Goal: Information Seeking & Learning: Learn about a topic

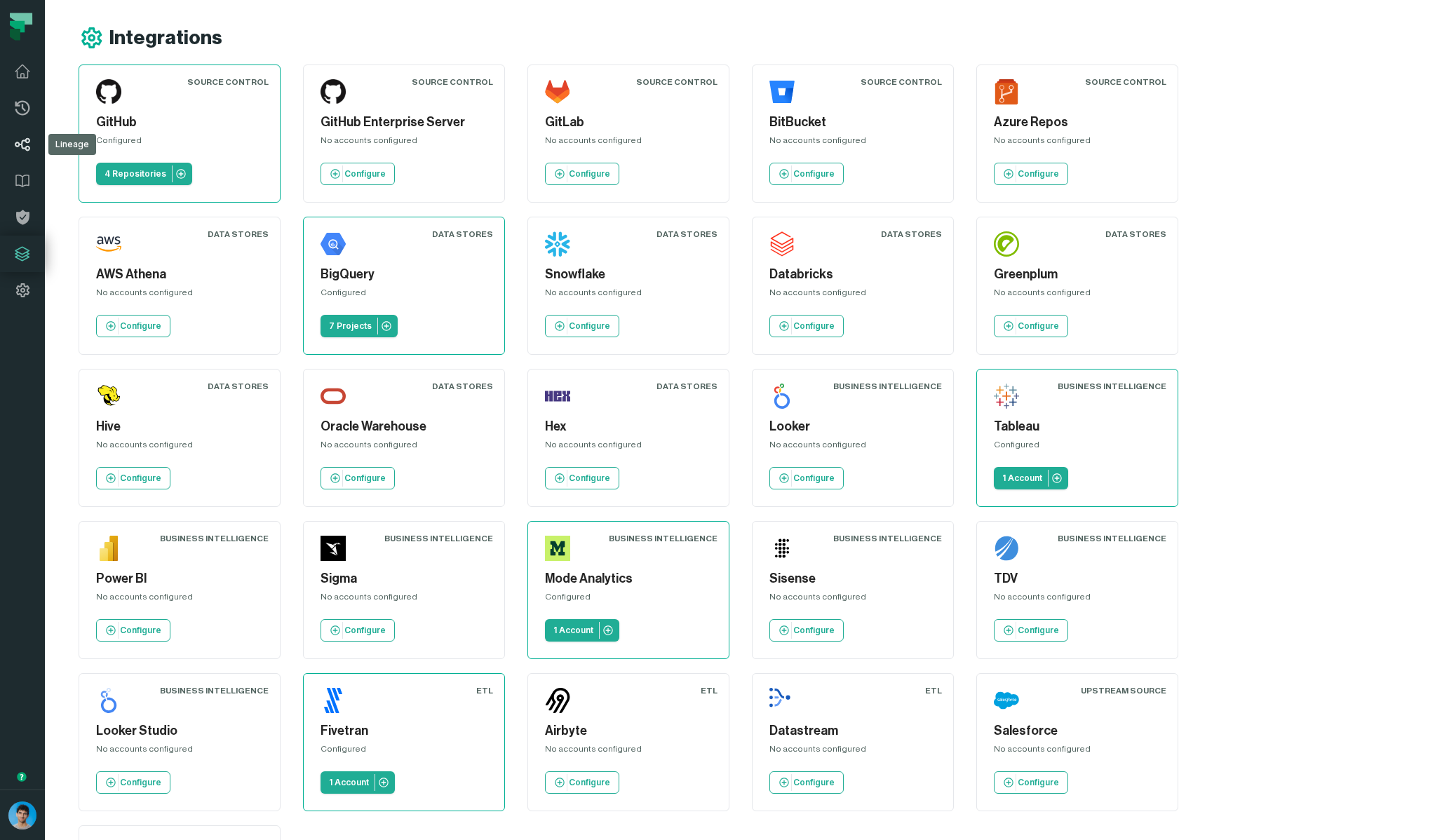
click at [19, 148] on icon at bounding box center [23, 145] width 17 height 17
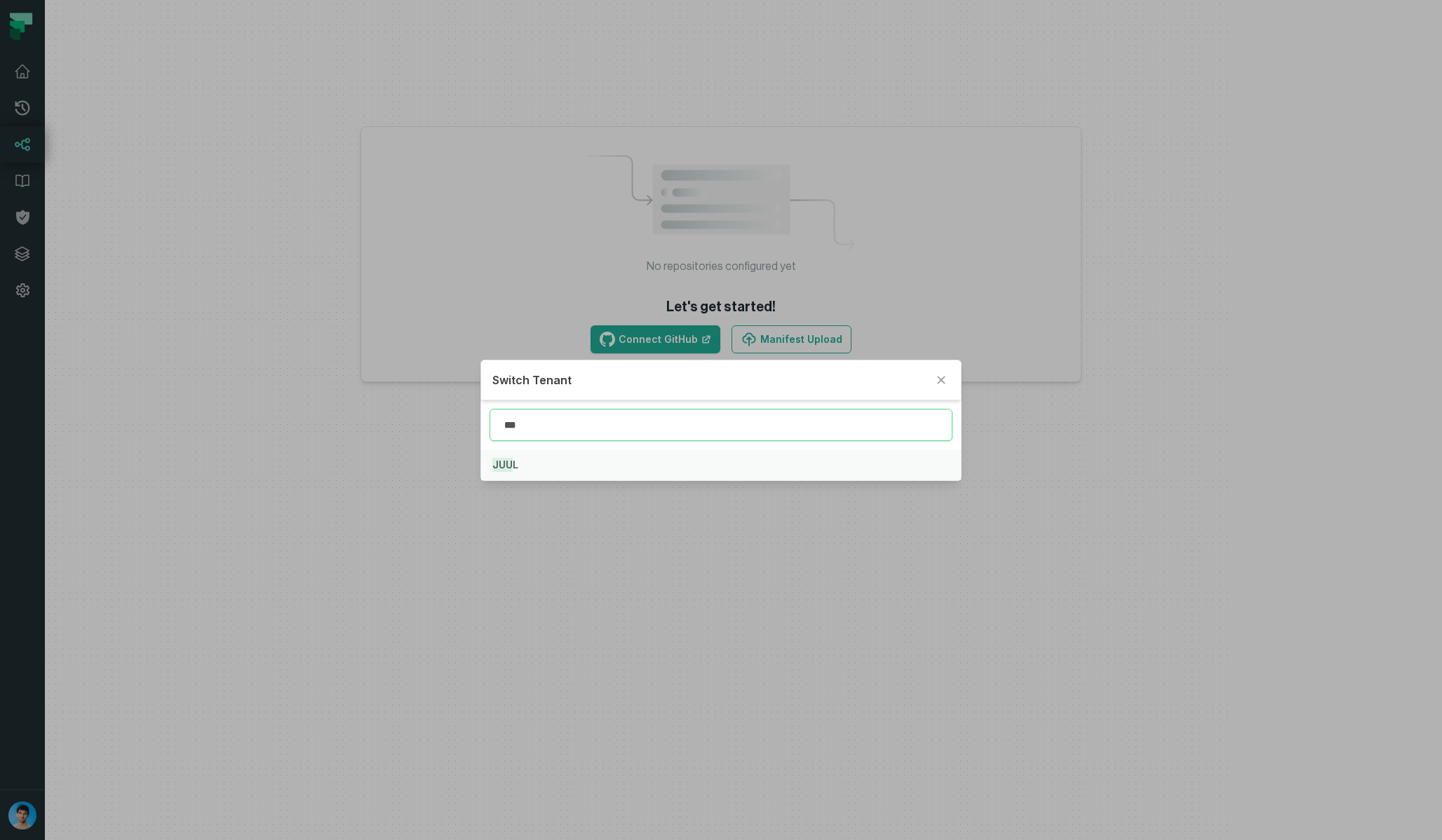
type input "***"
click at [547, 467] on button "JUU L" at bounding box center [720, 464] width 479 height 31
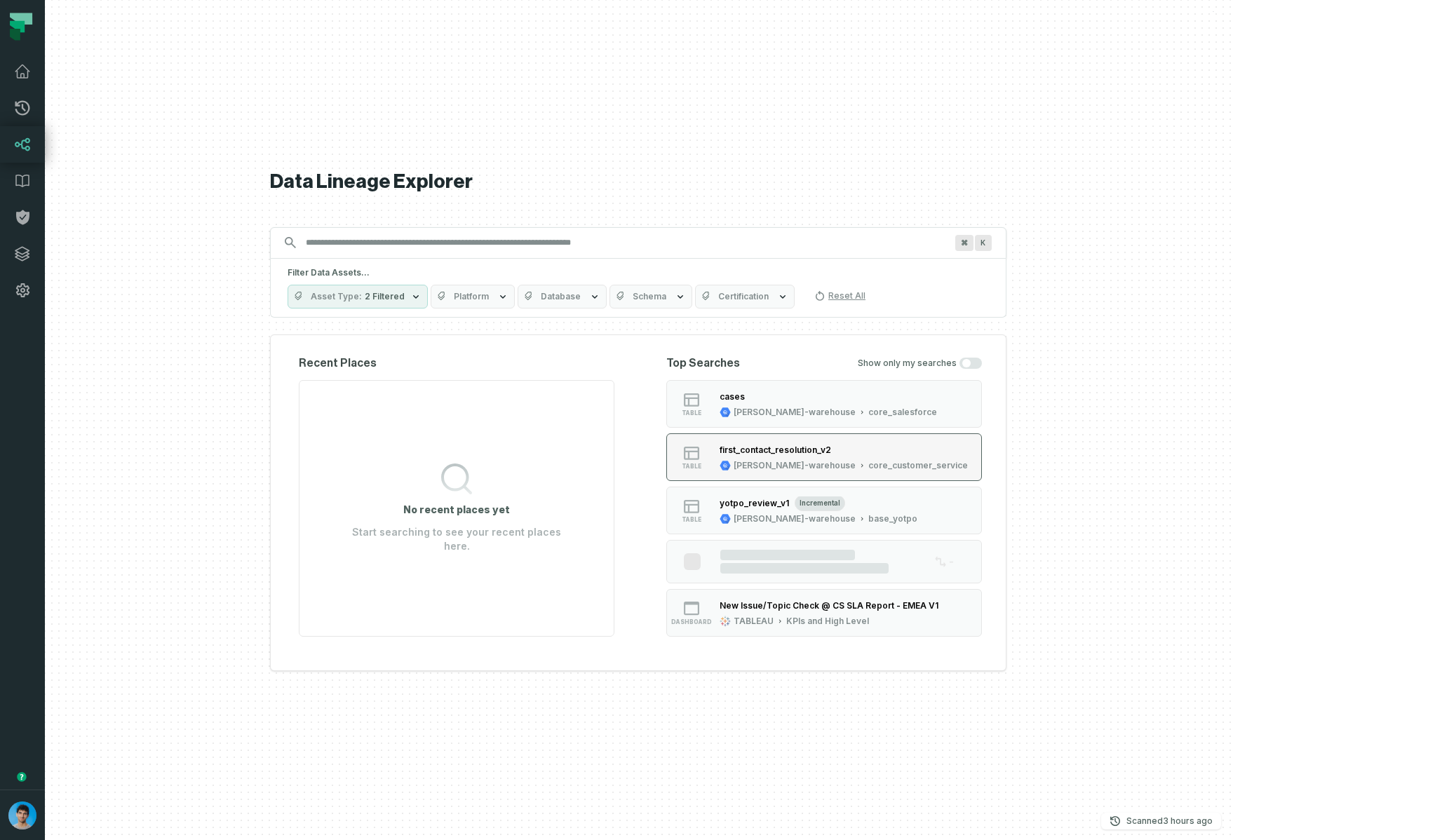
click at [885, 457] on div "first_contact_resolution_v2 juul-warehouse core_customer_service" at bounding box center [843, 457] width 259 height 28
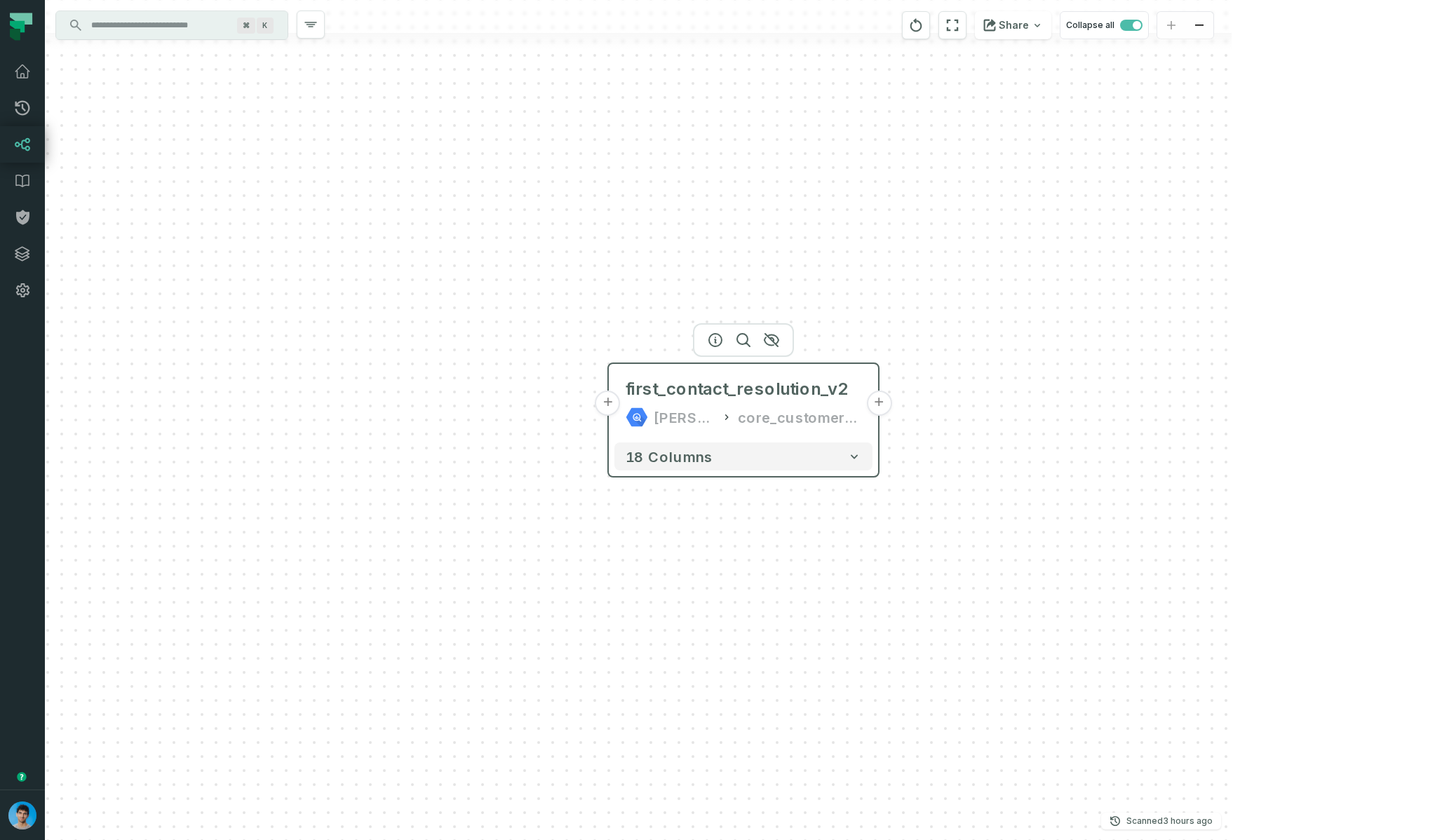
click at [607, 404] on button "+" at bounding box center [608, 403] width 26 height 26
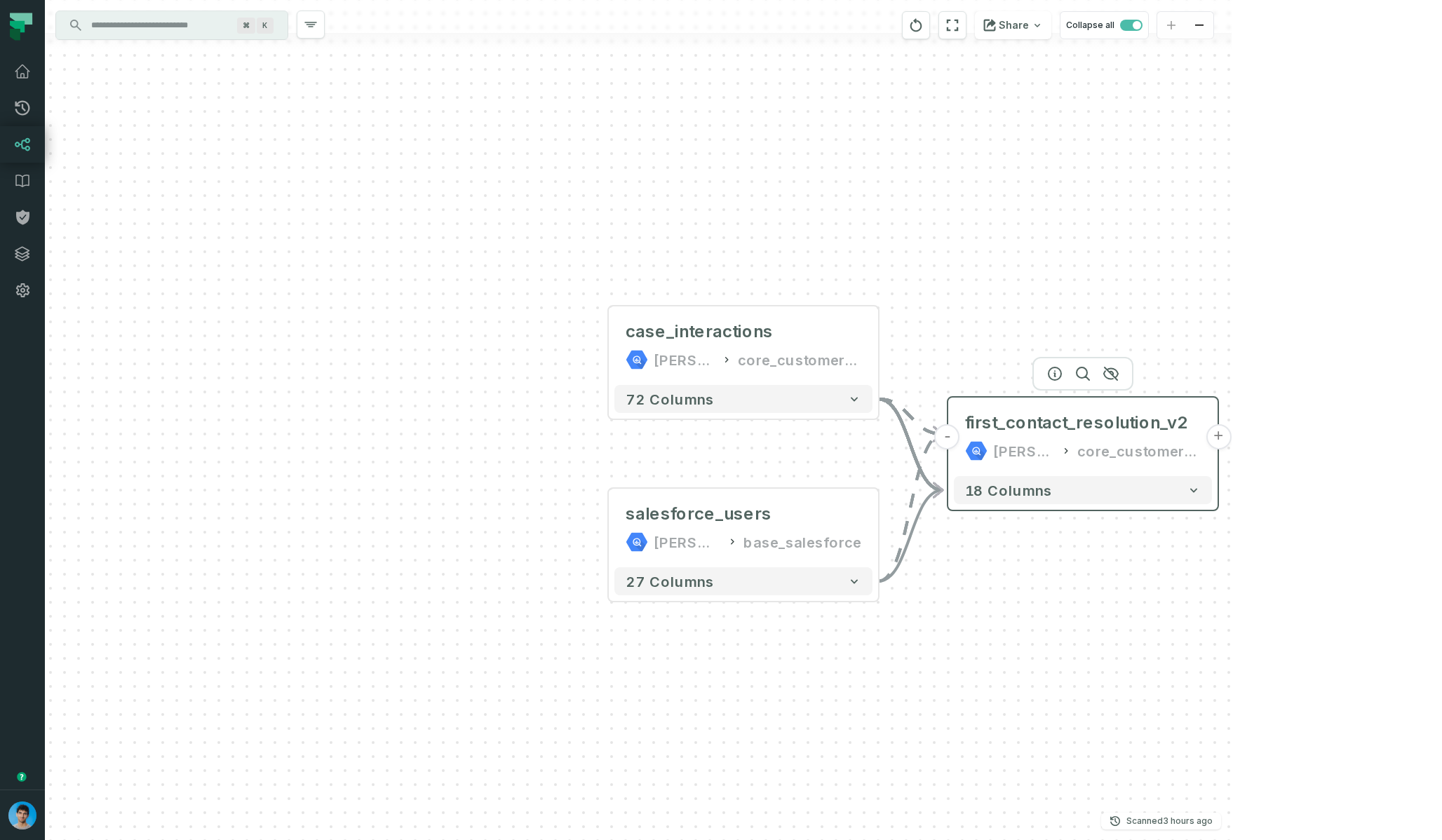
click at [1223, 438] on button "+" at bounding box center [1218, 437] width 26 height 26
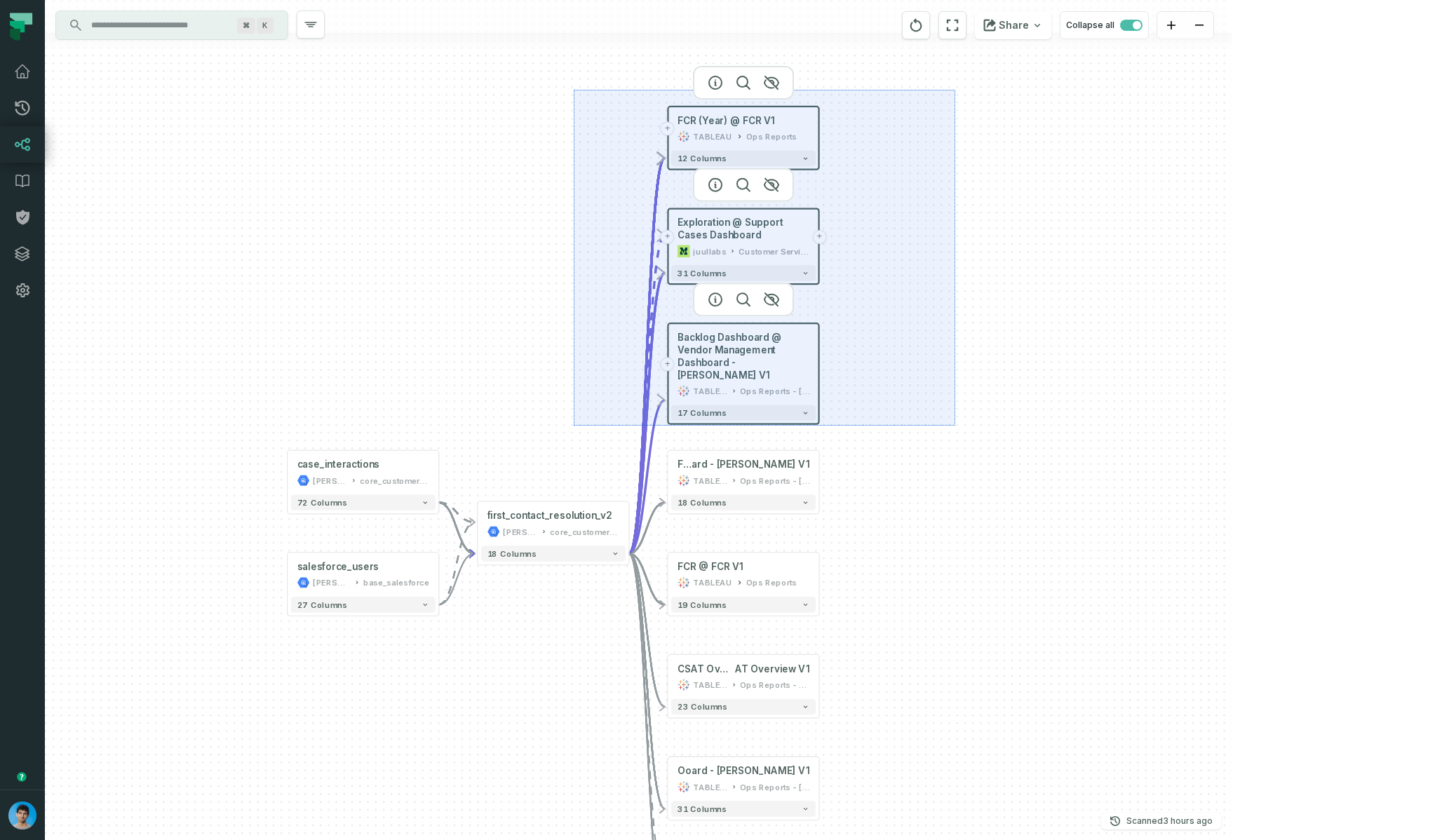
drag, startPoint x: 574, startPoint y: 89, endPoint x: 955, endPoint y: 425, distance: 508.0
click at [955, 425] on div "+ FCR (Year) @ FCR V1 TABLEAU Ops Reports 12 columns + Exploration @ Support Ca…" at bounding box center [638, 420] width 1187 height 840
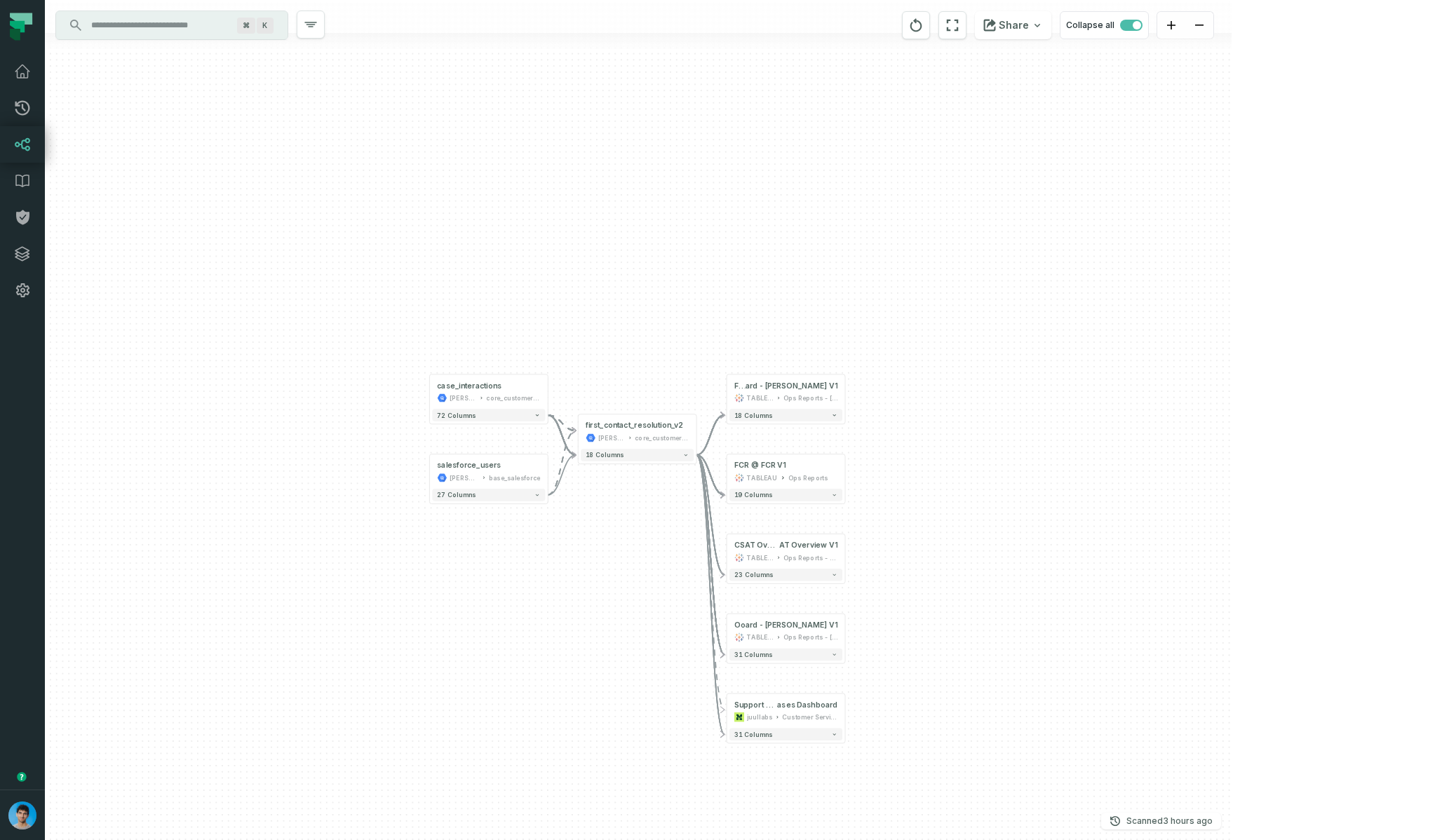
drag, startPoint x: 942, startPoint y: 620, endPoint x: 940, endPoint y: 405, distance: 215.0
click at [940, 411] on div "+ FCR Dashboard @ Vendor Management Dashbo ard - NOAM V1 TABLEAU Ops Reports - …" at bounding box center [638, 420] width 1187 height 840
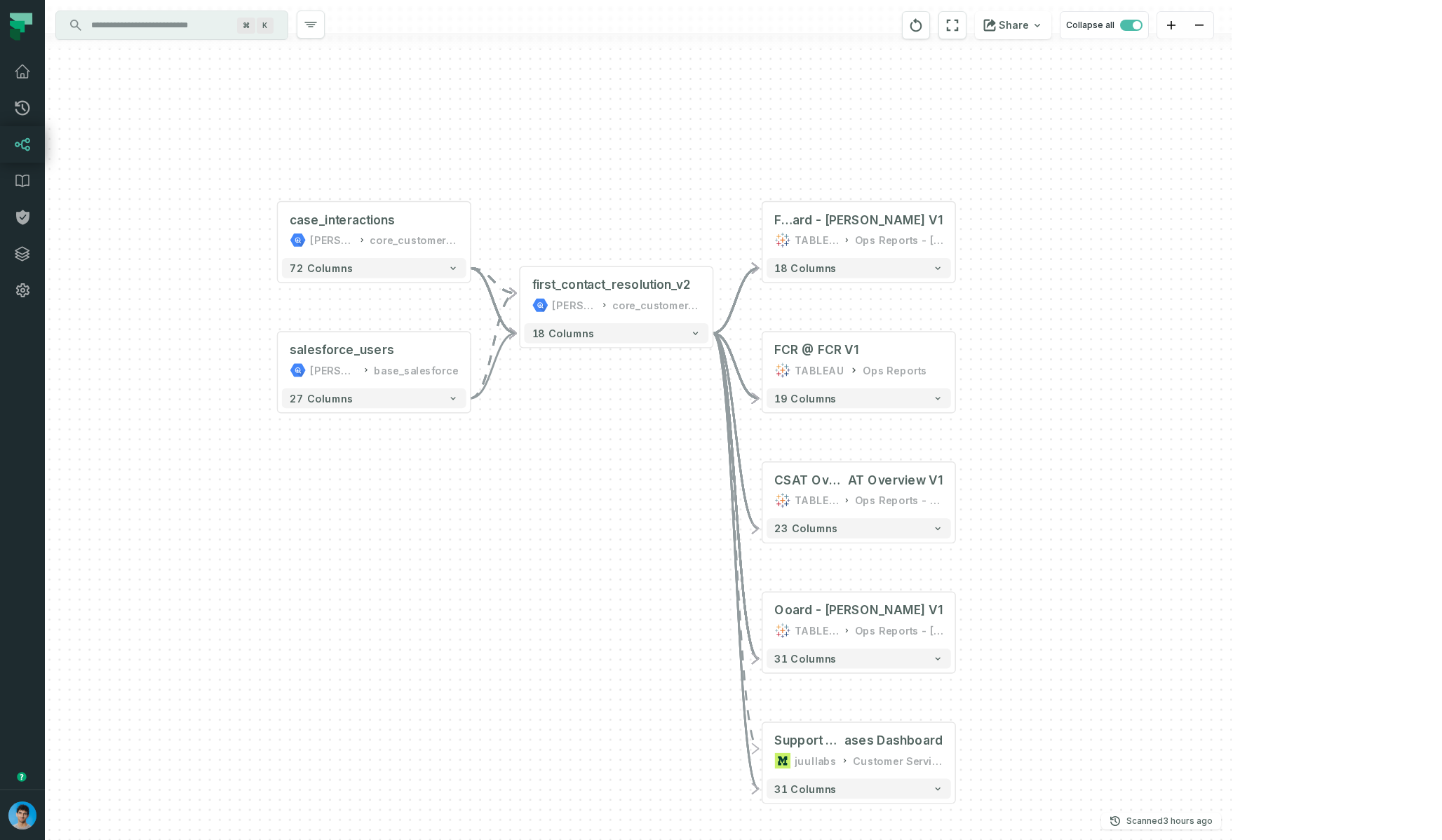
drag, startPoint x: 825, startPoint y: 408, endPoint x: 1031, endPoint y: 404, distance: 206.0
click at [1032, 405] on div "+ FCR Dashboard @ Vendor Management Dashbo ard - NOAM V1 TABLEAU Ops Reports - …" at bounding box center [638, 420] width 1187 height 840
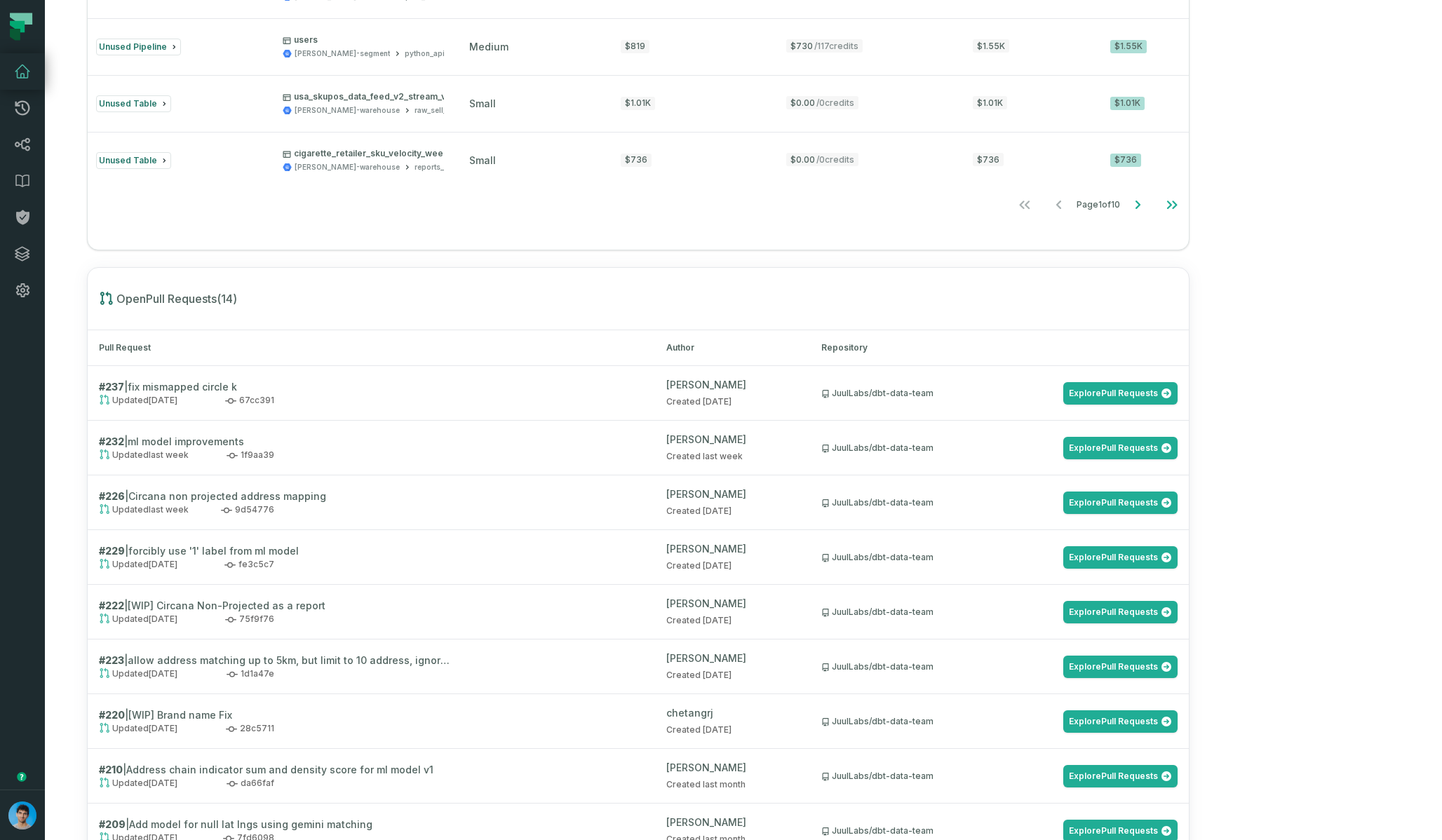
scroll to position [1039, 0]
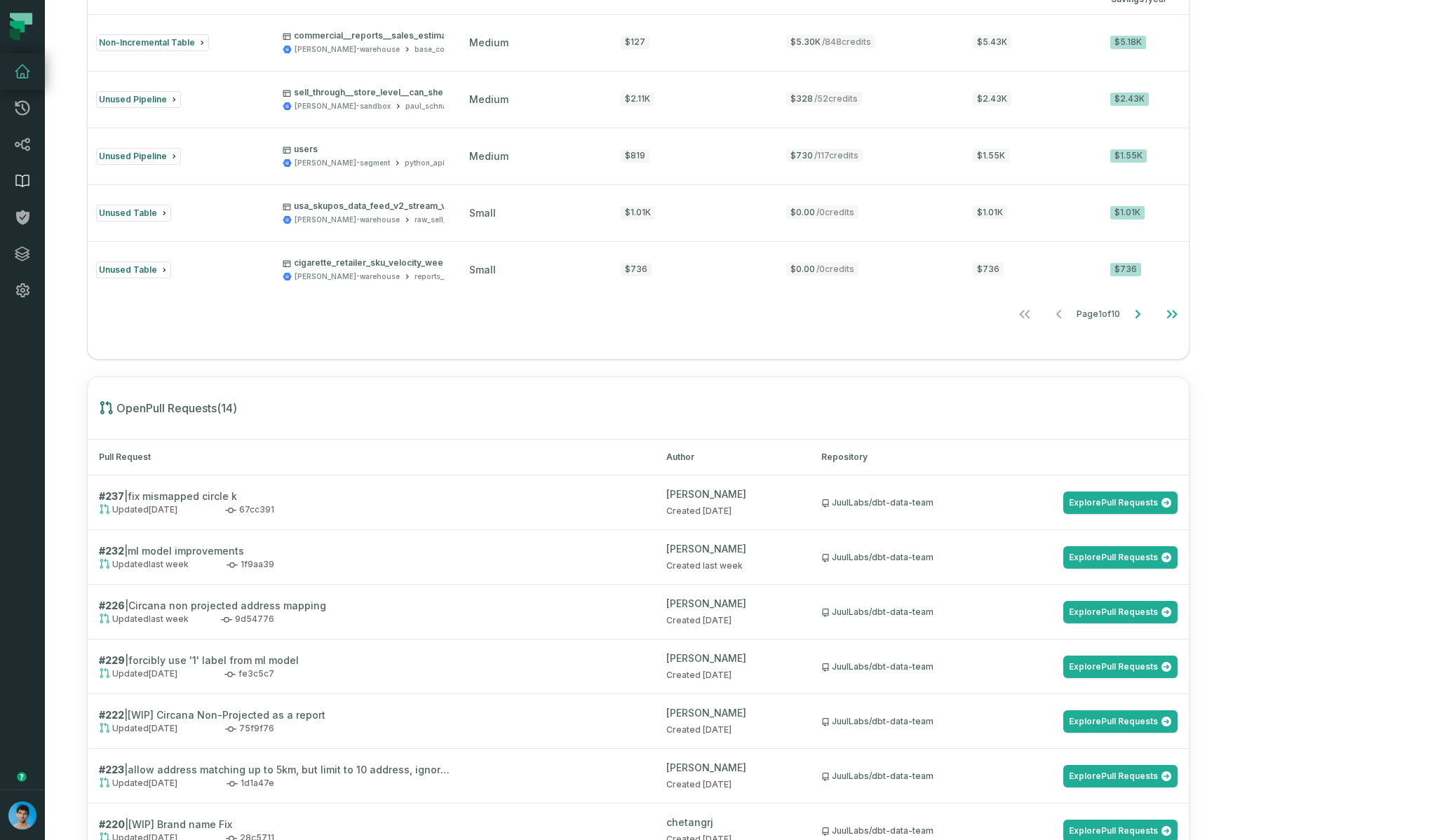
click at [27, 182] on icon at bounding box center [23, 181] width 17 height 17
